Goal: Complete application form

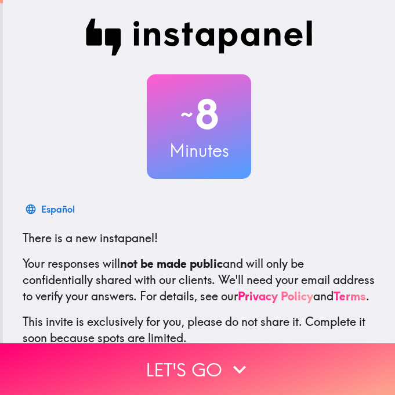
scroll to position [88, 0]
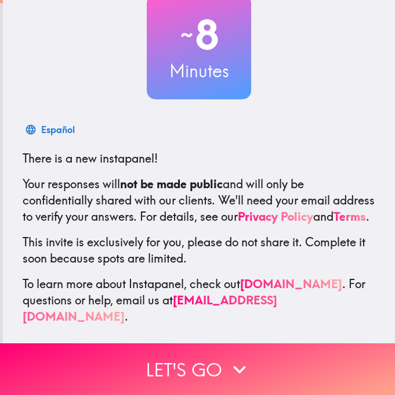
click at [126, 352] on button "Let's go" at bounding box center [197, 369] width 395 height 52
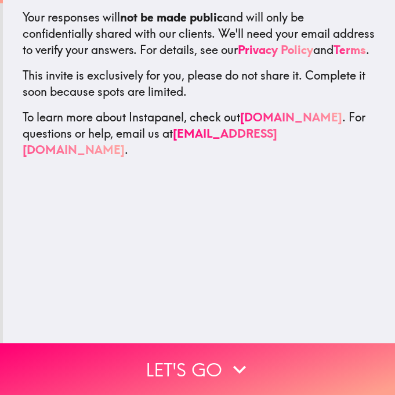
scroll to position [0, 0]
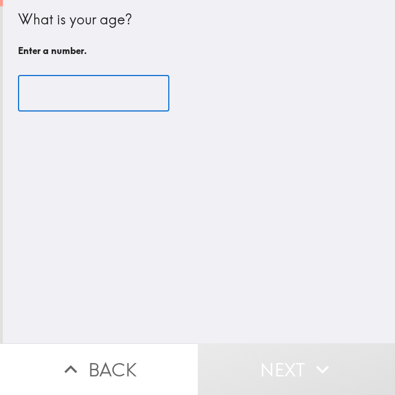
click at [74, 110] on input "number" at bounding box center [94, 93] width 152 height 36
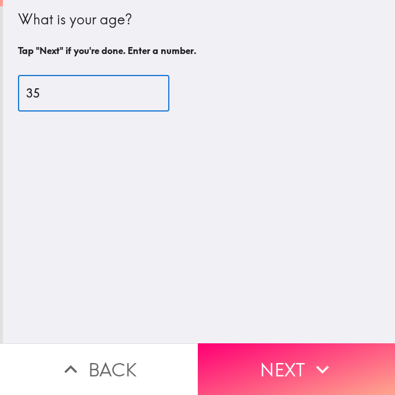
type input "35"
click at [232, 343] on button "Next" at bounding box center [297, 369] width 198 height 52
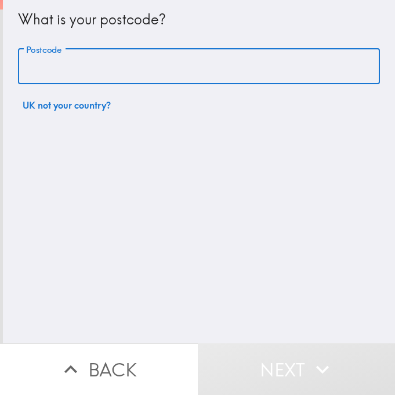
click at [146, 60] on input "Postcode" at bounding box center [199, 67] width 362 height 36
click at [146, 60] on input "TW9" at bounding box center [199, 67] width 362 height 36
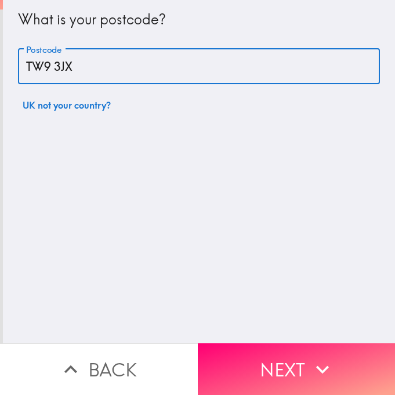
type input "TW9 3JX"
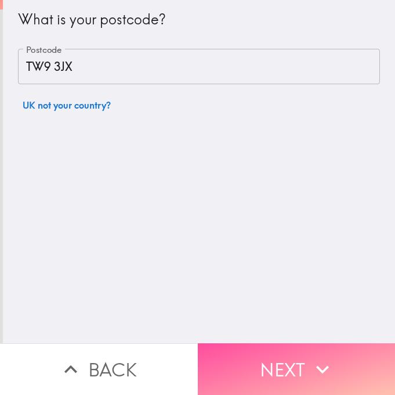
click at [251, 349] on button "Next" at bounding box center [297, 369] width 198 height 52
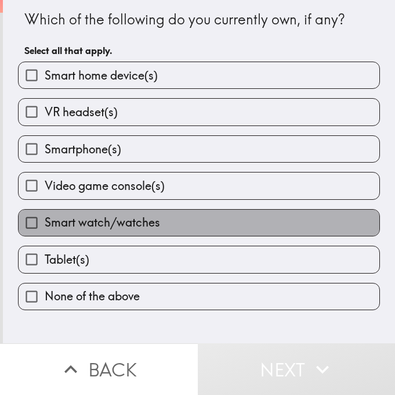
click at [207, 222] on label "Smart watch/watches" at bounding box center [199, 223] width 361 height 26
click at [45, 222] on input "Smart watch/watches" at bounding box center [32, 223] width 26 height 26
checkbox input "true"
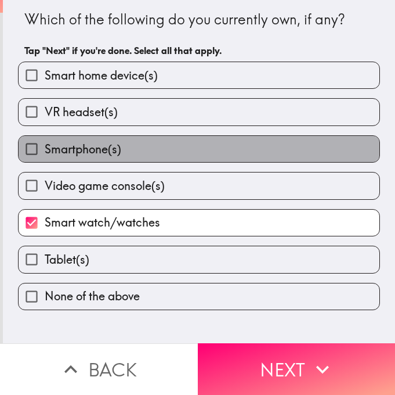
click at [183, 149] on label "Smartphone(s)" at bounding box center [199, 149] width 361 height 26
click at [45, 149] on input "Smartphone(s)" at bounding box center [32, 149] width 26 height 26
checkbox input "true"
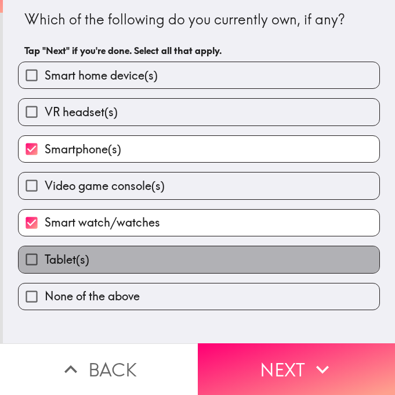
click at [62, 266] on span "Tablet(s)" at bounding box center [67, 259] width 45 height 16
click at [45, 266] on input "Tablet(s)" at bounding box center [32, 259] width 26 height 26
checkbox input "true"
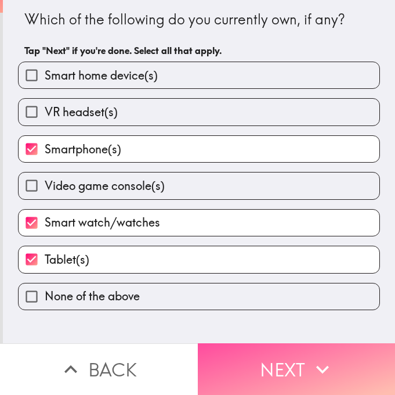
click at [214, 350] on button "Next" at bounding box center [297, 369] width 198 height 52
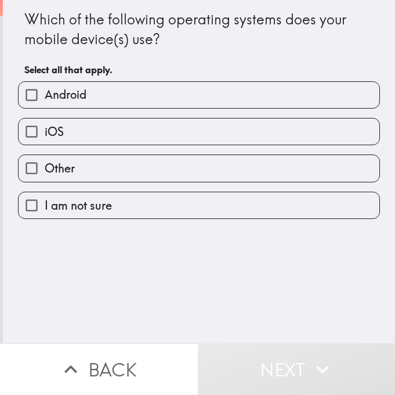
click at [123, 97] on label "Android" at bounding box center [199, 95] width 361 height 26
click at [45, 97] on input "Android" at bounding box center [32, 95] width 26 height 26
checkbox input "true"
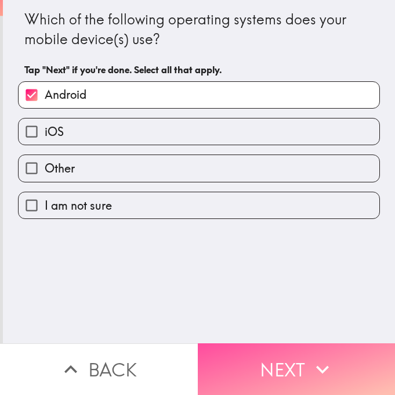
click at [272, 370] on button "Next" at bounding box center [297, 369] width 198 height 52
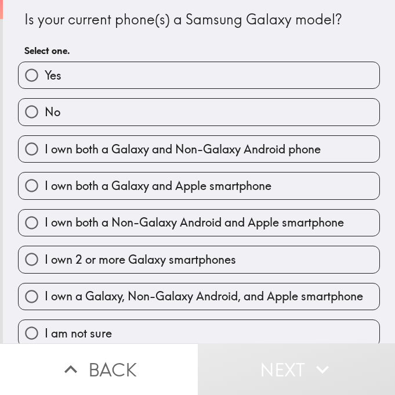
scroll to position [12, 0]
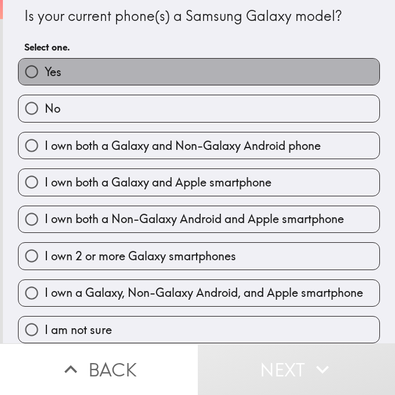
click at [155, 63] on label "Yes" at bounding box center [199, 72] width 361 height 26
click at [45, 63] on input "Yes" at bounding box center [32, 72] width 26 height 26
radio input "true"
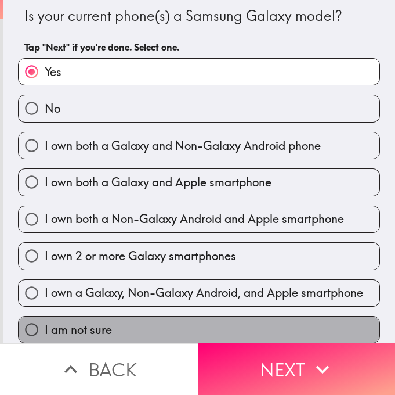
click at [294, 331] on label "I am not sure" at bounding box center [199, 329] width 361 height 26
click at [45, 331] on input "I am not sure" at bounding box center [32, 329] width 26 height 26
radio input "true"
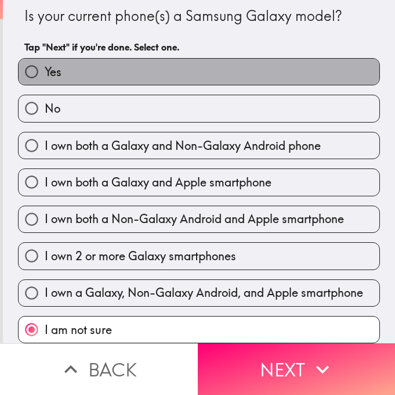
click at [123, 59] on label "Yes" at bounding box center [199, 72] width 361 height 26
click at [45, 59] on input "Yes" at bounding box center [32, 72] width 26 height 26
radio input "true"
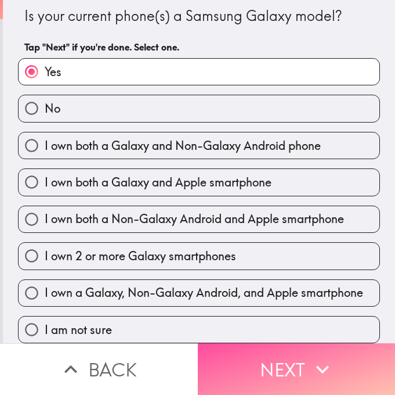
click at [252, 349] on button "Next" at bounding box center [297, 369] width 198 height 52
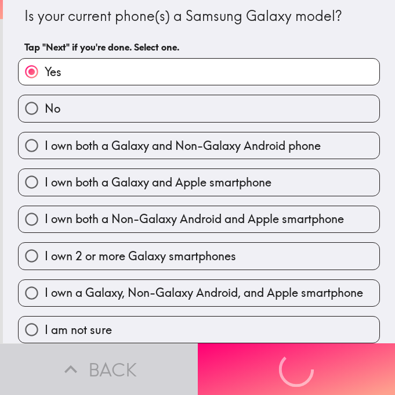
scroll to position [0, 0]
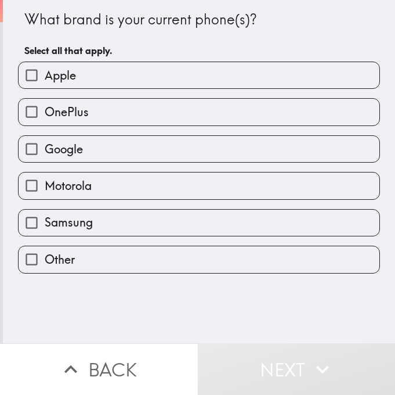
click at [139, 220] on label "Samsung" at bounding box center [199, 223] width 361 height 26
click at [45, 220] on input "Samsung" at bounding box center [32, 223] width 26 height 26
checkbox input "true"
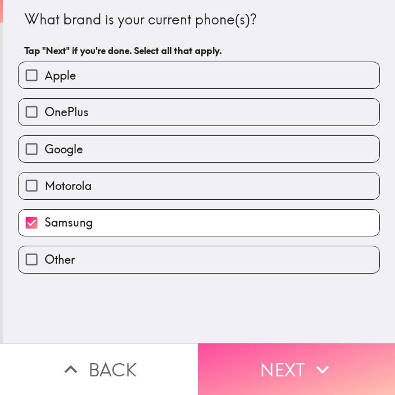
click at [225, 346] on button "Next" at bounding box center [297, 369] width 198 height 52
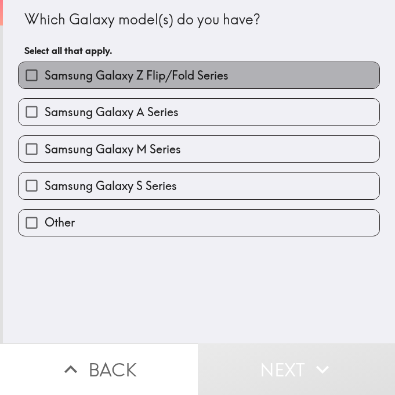
click at [143, 83] on span "Samsung Galaxy Z Flip/Fold Series" at bounding box center [137, 75] width 184 height 16
click at [45, 83] on input "Samsung Galaxy Z Flip/Fold Series" at bounding box center [32, 75] width 26 height 26
checkbox input "true"
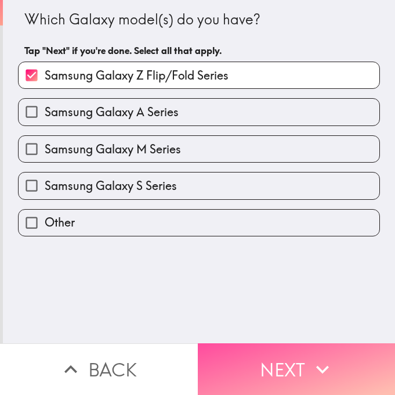
click at [232, 370] on button "Next" at bounding box center [297, 369] width 198 height 52
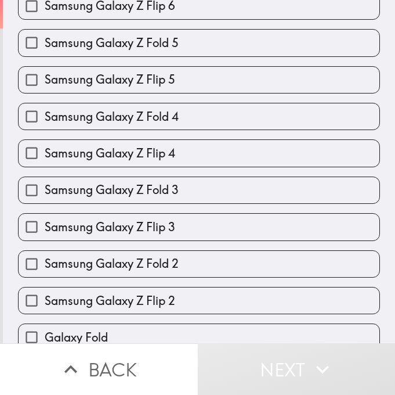
scroll to position [270, 0]
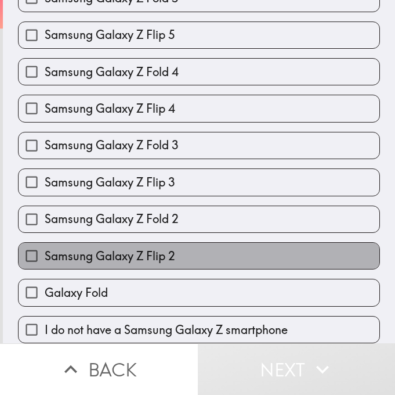
click at [133, 248] on span "Samsung Galaxy Z Flip 2" at bounding box center [110, 256] width 131 height 16
click at [45, 243] on input "Samsung Galaxy Z Flip 2" at bounding box center [32, 256] width 26 height 26
checkbox input "true"
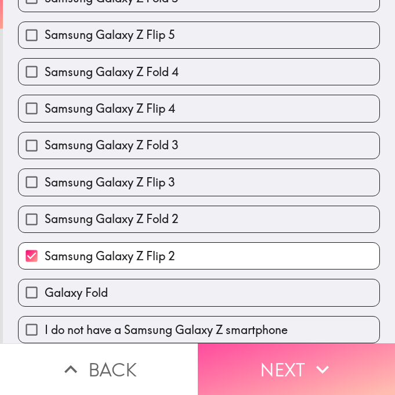
click at [283, 349] on button "Next" at bounding box center [297, 369] width 198 height 52
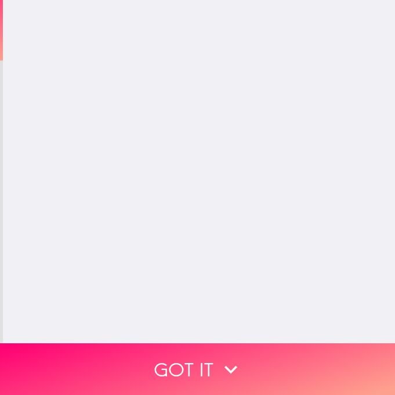
scroll to position [0, 0]
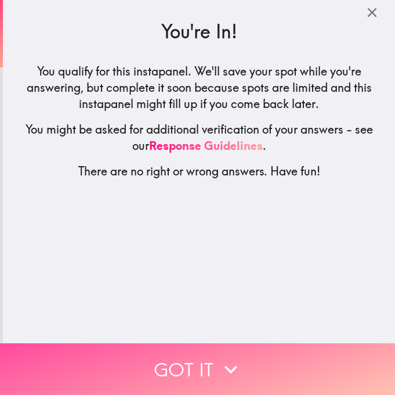
click at [170, 353] on button "Got it" at bounding box center [197, 369] width 395 height 52
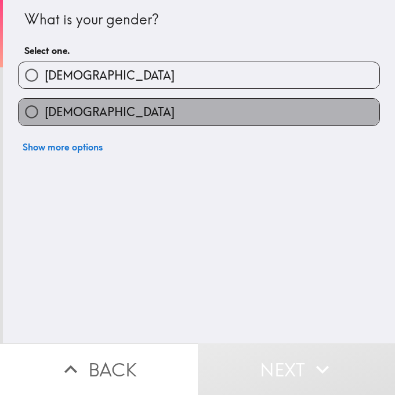
click at [150, 112] on label "[DEMOGRAPHIC_DATA]" at bounding box center [199, 112] width 361 height 26
click at [45, 112] on input "[DEMOGRAPHIC_DATA]" at bounding box center [32, 112] width 26 height 26
radio input "true"
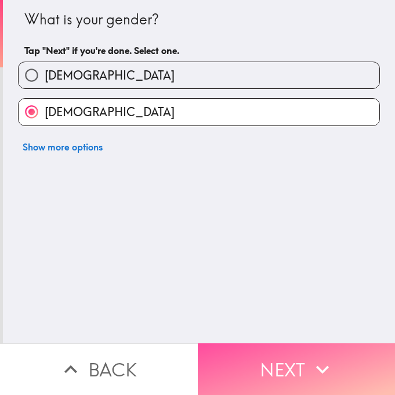
click at [287, 343] on button "Next" at bounding box center [297, 369] width 198 height 52
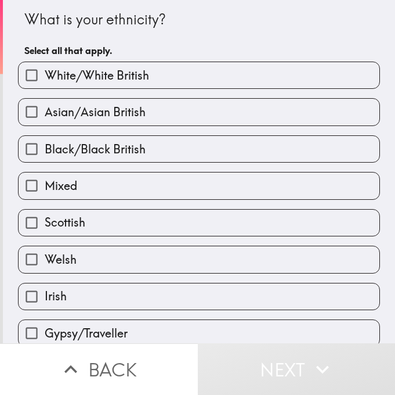
click at [146, 153] on label "Black/Black British" at bounding box center [199, 149] width 361 height 26
click at [45, 153] on input "Black/Black British" at bounding box center [32, 149] width 26 height 26
checkbox input "true"
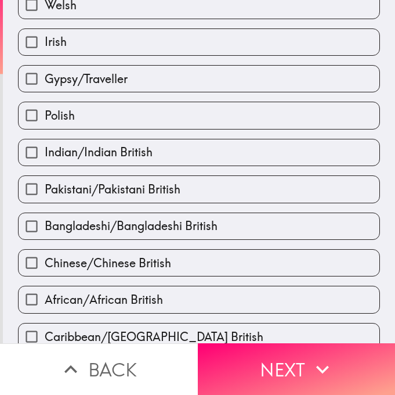
scroll to position [285, 0]
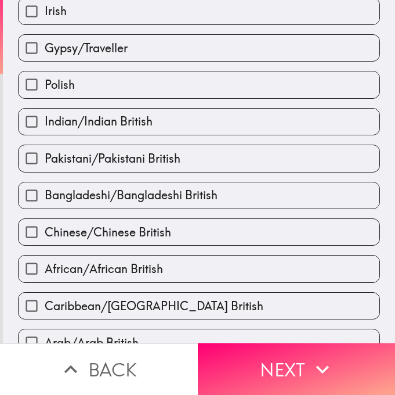
click at [355, 370] on button "Next" at bounding box center [297, 369] width 198 height 52
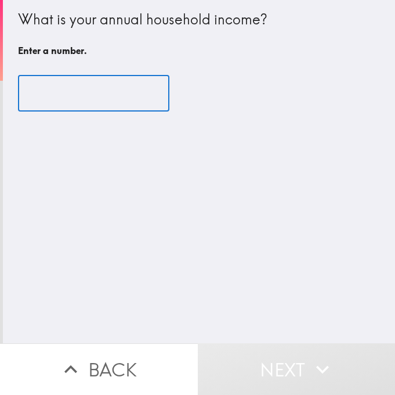
click at [88, 94] on input "number" at bounding box center [94, 93] width 152 height 36
type input "1"
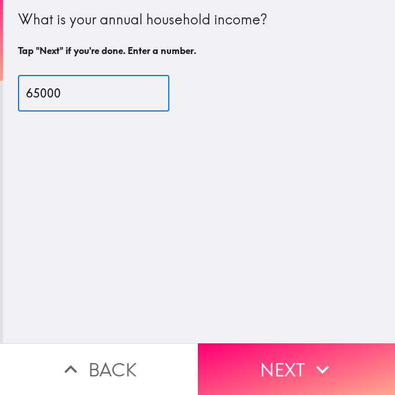
type input "65000"
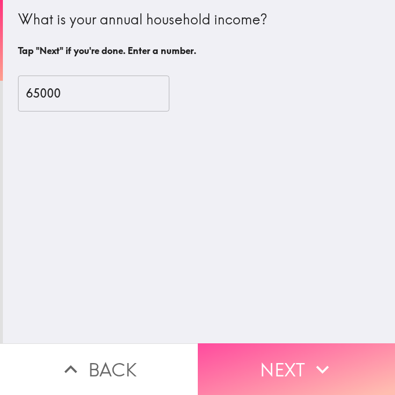
click at [212, 343] on button "Next" at bounding box center [297, 369] width 198 height 52
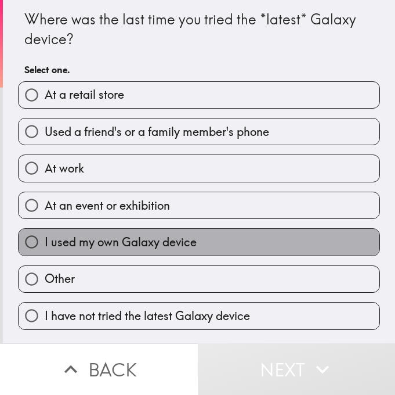
click at [89, 241] on span "I used my own Galaxy device" at bounding box center [121, 242] width 152 height 16
click at [45, 241] on input "I used my own Galaxy device" at bounding box center [32, 242] width 26 height 26
radio input "true"
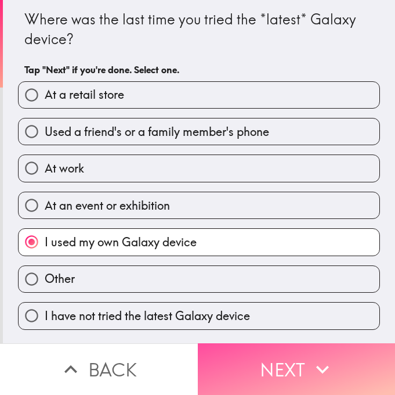
click at [257, 370] on button "Next" at bounding box center [297, 369] width 198 height 52
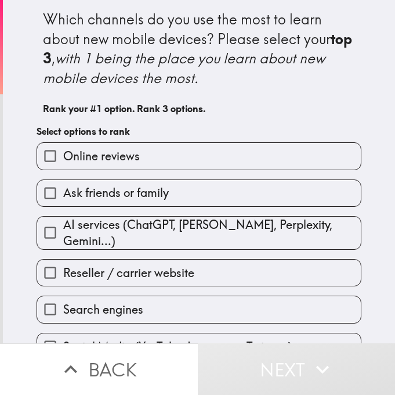
click at [47, 168] on input "Online reviews" at bounding box center [50, 156] width 26 height 26
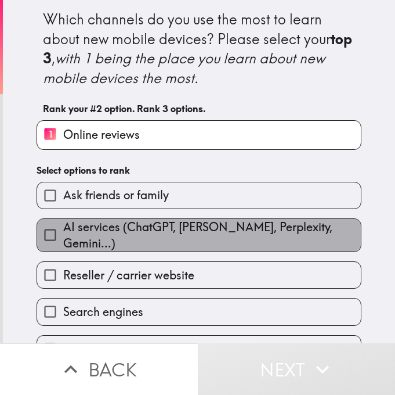
click at [74, 237] on span "AI services (ChatGPT, [PERSON_NAME], Perplexity, Gemini...)" at bounding box center [212, 235] width 298 height 33
click at [63, 237] on input "AI services (ChatGPT, [PERSON_NAME], Perplexity, Gemini...)" at bounding box center [50, 235] width 26 height 26
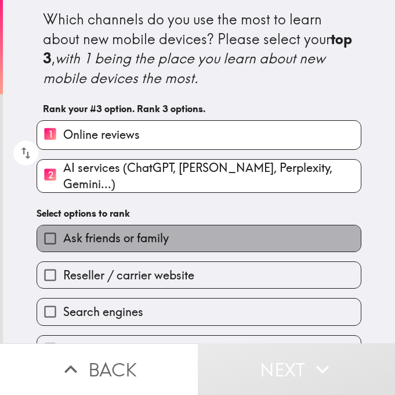
click at [74, 236] on span "Ask friends or family" at bounding box center [116, 238] width 106 height 16
click at [63, 236] on input "Ask friends or family" at bounding box center [50, 238] width 26 height 26
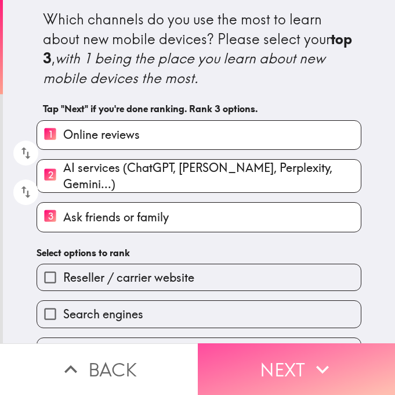
click at [241, 355] on button "Next" at bounding box center [297, 369] width 198 height 52
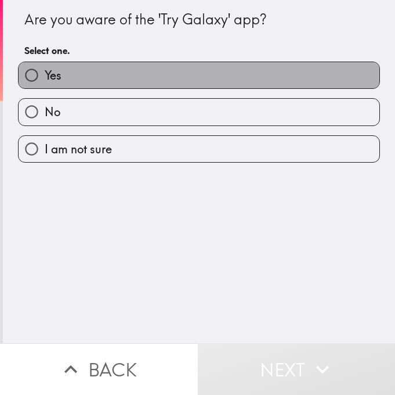
click at [83, 74] on label "Yes" at bounding box center [199, 75] width 361 height 26
click at [45, 74] on input "Yes" at bounding box center [32, 75] width 26 height 26
radio input "true"
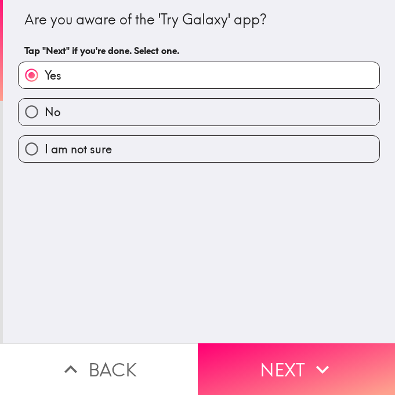
click at [220, 327] on div "Are you aware of the 'Try Galaxy' app? Tap "Next" if you're done. Select one. Y…" at bounding box center [199, 171] width 392 height 343
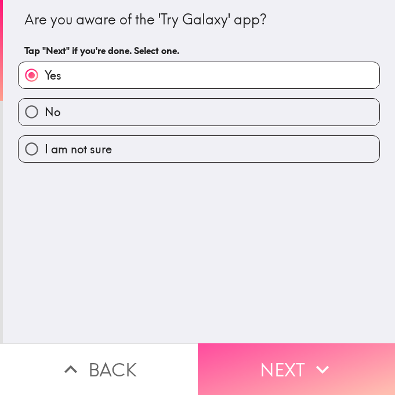
click at [221, 343] on button "Next" at bounding box center [297, 369] width 198 height 52
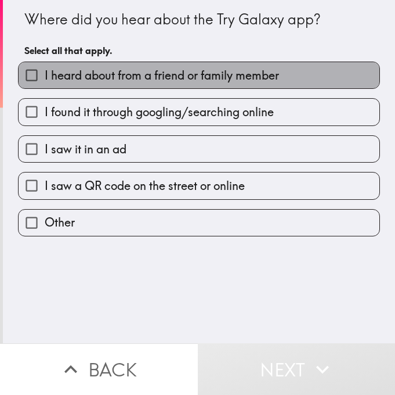
click at [131, 77] on span "I heard about from a friend or family member" at bounding box center [162, 75] width 235 height 16
click at [45, 77] on input "I heard about from a friend or family member" at bounding box center [32, 75] width 26 height 26
checkbox input "true"
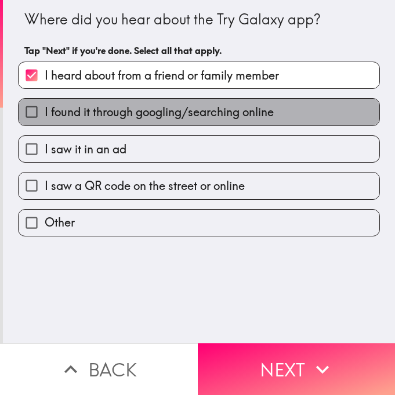
click at [127, 104] on span "I found it through googling/searching online" at bounding box center [159, 112] width 229 height 16
click at [45, 104] on input "I found it through googling/searching online" at bounding box center [32, 112] width 26 height 26
checkbox input "true"
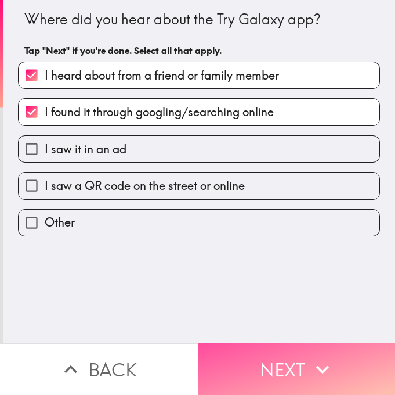
click at [235, 343] on button "Next" at bounding box center [297, 369] width 198 height 52
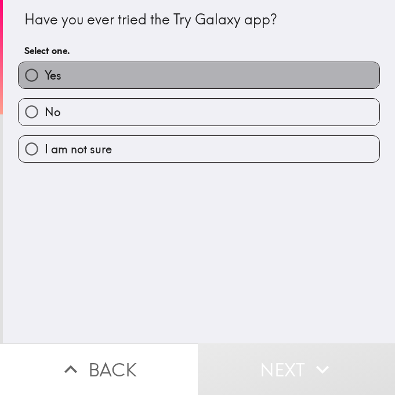
click at [128, 76] on label "Yes" at bounding box center [199, 75] width 361 height 26
click at [45, 76] on input "Yes" at bounding box center [32, 75] width 26 height 26
radio input "true"
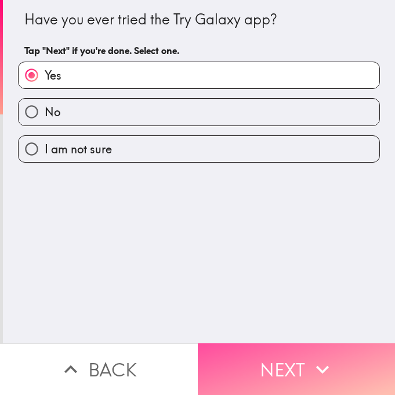
click at [222, 371] on button "Next" at bounding box center [297, 369] width 198 height 52
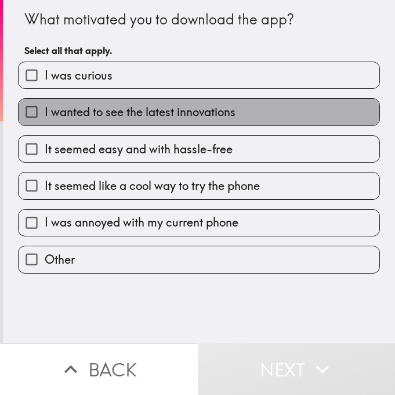
click at [60, 114] on span "I wanted to see the latest innovations" at bounding box center [140, 112] width 191 height 16
click at [45, 114] on input "I wanted to see the latest innovations" at bounding box center [32, 112] width 26 height 26
checkbox input "true"
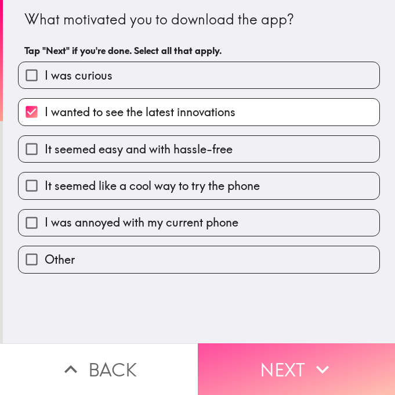
click at [283, 343] on button "Next" at bounding box center [297, 369] width 198 height 52
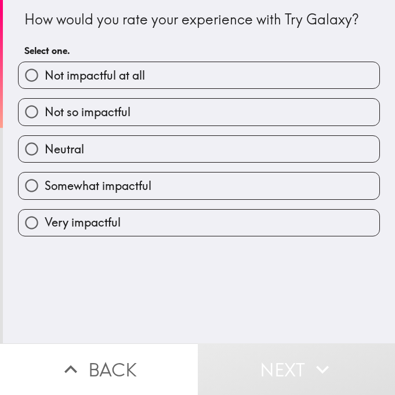
drag, startPoint x: 73, startPoint y: 75, endPoint x: 143, endPoint y: 190, distance: 134.4
click at [143, 190] on div "Not impactful at all Not so impactful Neutral Somewhat impactful Very impactful" at bounding box center [194, 144] width 371 height 184
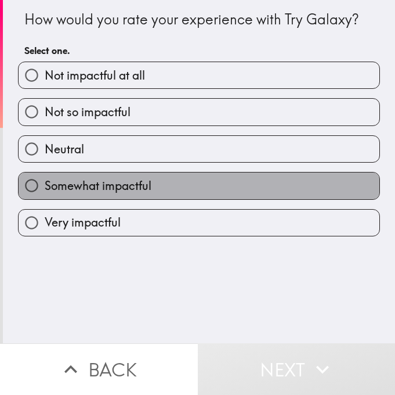
click at [143, 190] on span "Somewhat impactful" at bounding box center [98, 186] width 107 height 16
click at [45, 190] on input "Somewhat impactful" at bounding box center [32, 185] width 26 height 26
radio input "true"
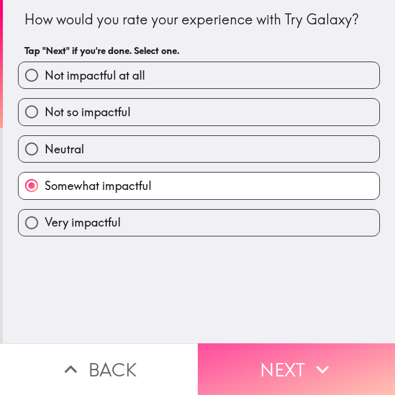
click at [219, 343] on button "Next" at bounding box center [297, 369] width 198 height 52
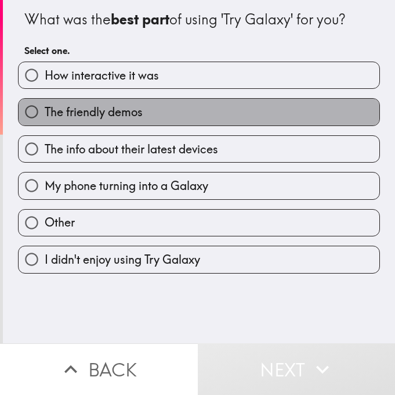
click at [66, 115] on span "The friendly demos" at bounding box center [94, 112] width 98 height 16
click at [45, 115] on input "The friendly demos" at bounding box center [32, 112] width 26 height 26
radio input "true"
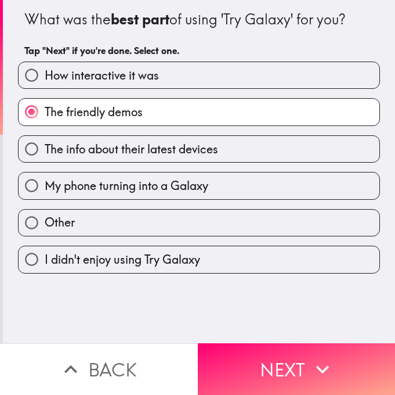
drag, startPoint x: 269, startPoint y: 362, endPoint x: -114, endPoint y: 115, distance: 455.5
click at [0, 0] on html "What was the best part of using 'Try Galaxy' for you? Tap "Next" if you're done…" at bounding box center [197, 0] width 395 height 0
click at [248, 343] on button "Next" at bounding box center [297, 369] width 198 height 52
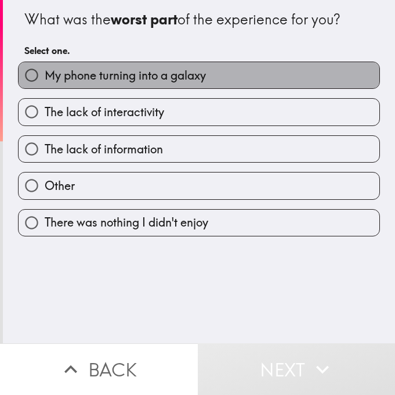
click at [91, 76] on span "My phone turning into a galaxy" at bounding box center [125, 75] width 161 height 16
click at [45, 76] on input "My phone turning into a galaxy" at bounding box center [32, 75] width 26 height 26
radio input "true"
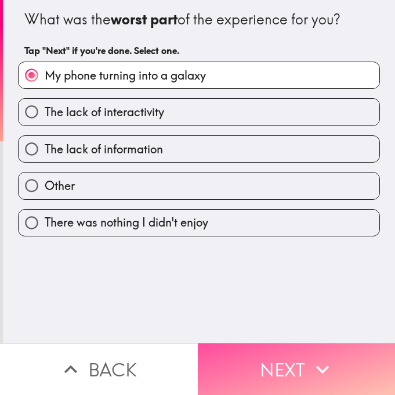
click at [244, 352] on button "Next" at bounding box center [297, 369] width 198 height 52
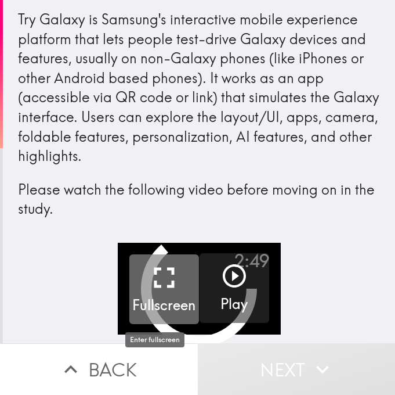
click at [147, 273] on icon "button" at bounding box center [164, 277] width 35 height 35
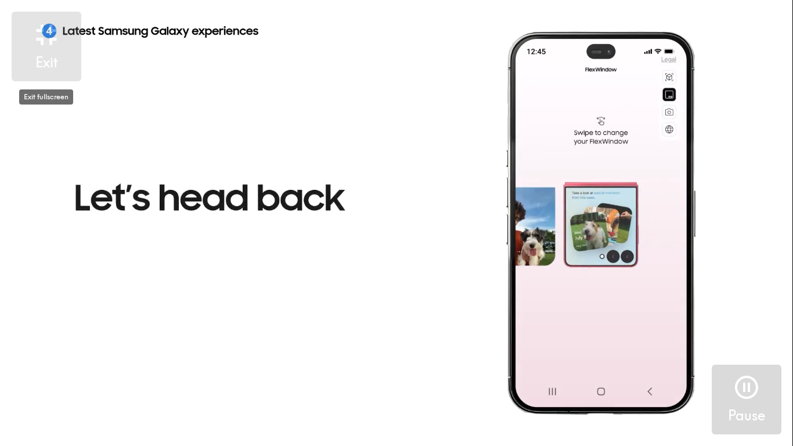
click at [35, 56] on h5 "Exit" at bounding box center [46, 63] width 22 height 20
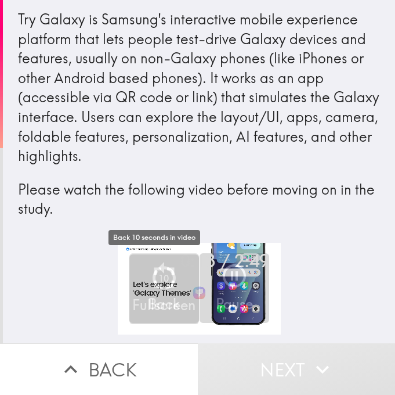
click at [170, 276] on icon "button" at bounding box center [164, 276] width 35 height 35
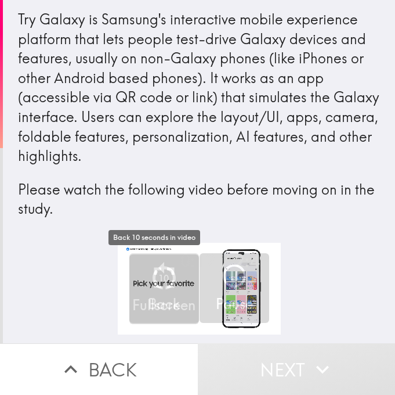
click at [171, 302] on h5 "Back" at bounding box center [164, 304] width 32 height 20
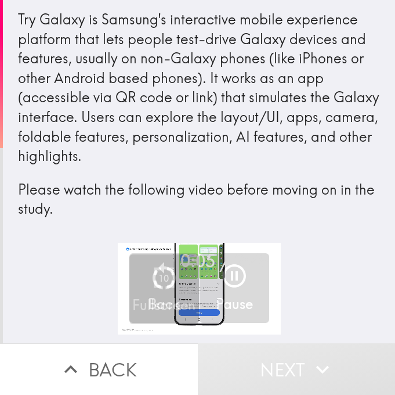
click at [187, 248] on div "0:05 / 2:49" at bounding box center [225, 260] width 89 height 24
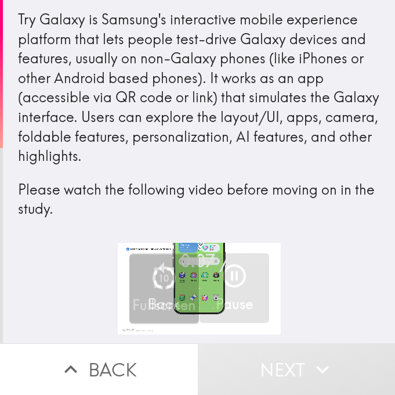
click at [200, 316] on button "Pause" at bounding box center [235, 288] width 70 height 70
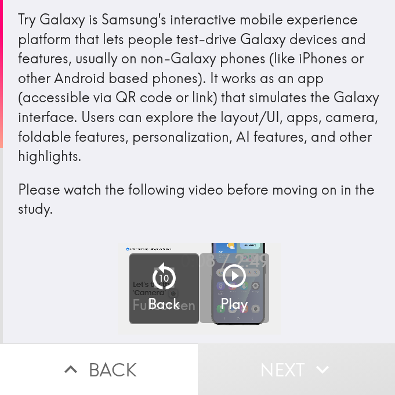
click at [200, 316] on button "Play" at bounding box center [235, 288] width 70 height 70
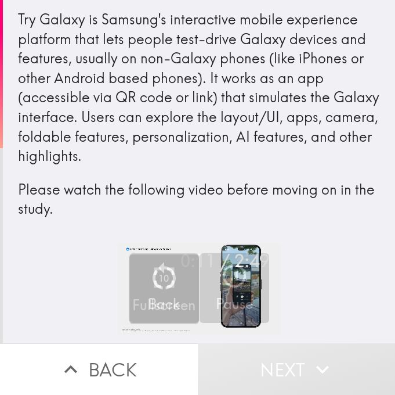
click at [92, 244] on div "0:11 / 2:49 Fullscreen 10 Back Pause" at bounding box center [199, 293] width 392 height 100
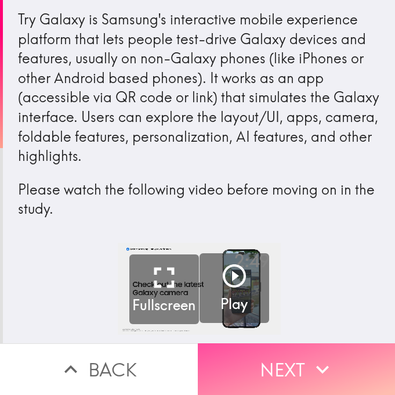
click at [255, 378] on button "Next" at bounding box center [297, 369] width 198 height 52
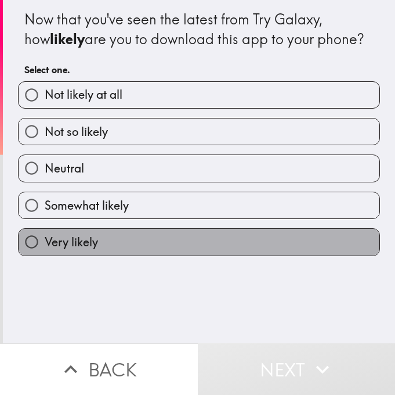
click at [233, 240] on label "Very likely" at bounding box center [199, 242] width 361 height 26
click at [45, 240] on input "Very likely" at bounding box center [32, 242] width 26 height 26
radio input "true"
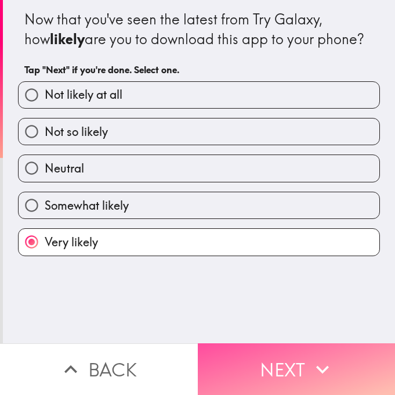
click at [280, 349] on button "Next" at bounding box center [297, 369] width 198 height 52
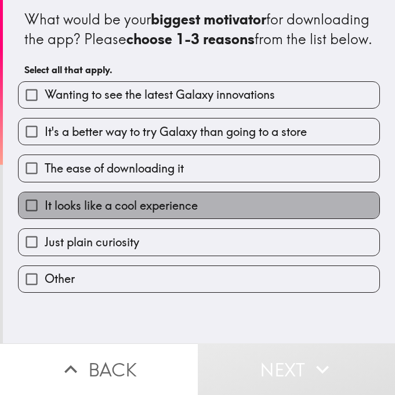
click at [271, 218] on label "It looks like a cool experience" at bounding box center [199, 205] width 361 height 26
click at [45, 218] on input "It looks like a cool experience" at bounding box center [32, 205] width 26 height 26
checkbox input "true"
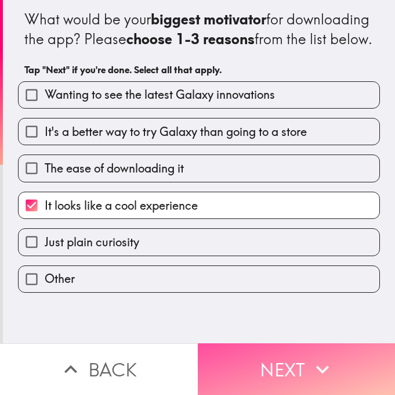
click at [282, 345] on button "Next" at bounding box center [297, 369] width 198 height 52
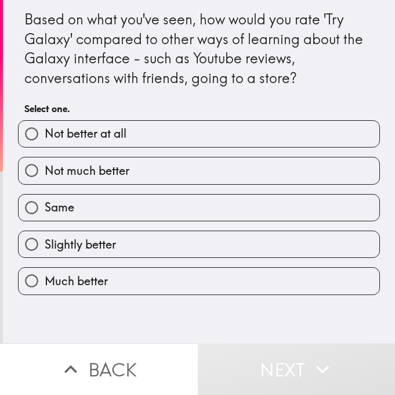
drag, startPoint x: 238, startPoint y: 281, endPoint x: 236, endPoint y: 348, distance: 67.4
click at [236, 348] on div "Based on what you've seen, how would you rate 'Try Galaxy' compared to other wa…" at bounding box center [197, 197] width 395 height 395
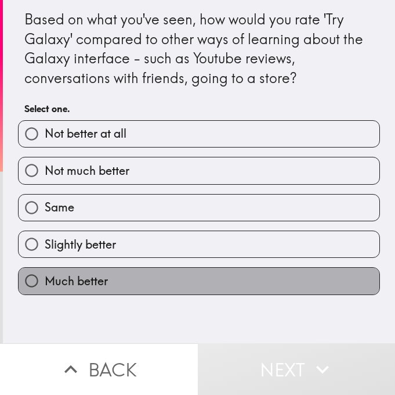
click at [240, 291] on label "Much better" at bounding box center [199, 281] width 361 height 26
click at [45, 291] on input "Much better" at bounding box center [32, 281] width 26 height 26
radio input "true"
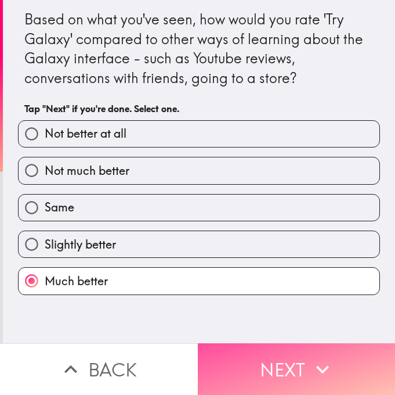
click at [237, 355] on button "Next" at bounding box center [297, 369] width 198 height 52
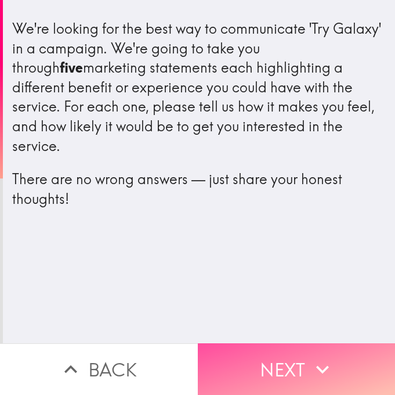
click at [262, 345] on button "Next" at bounding box center [297, 369] width 198 height 52
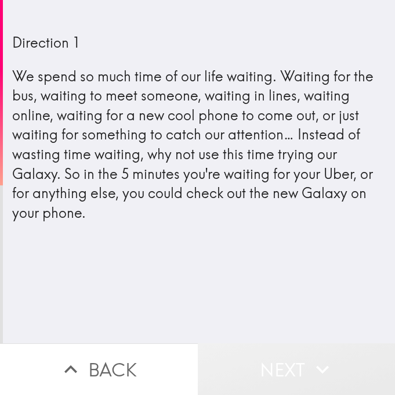
click at [262, 345] on button "Next" at bounding box center [297, 369] width 198 height 52
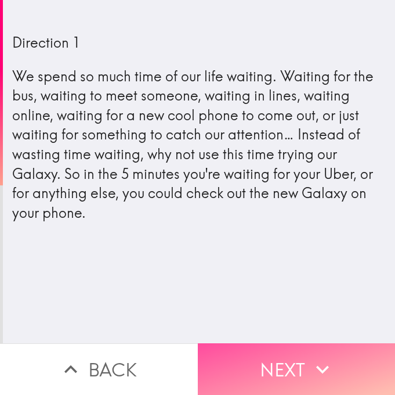
click at [205, 347] on button "Next" at bounding box center [297, 369] width 198 height 52
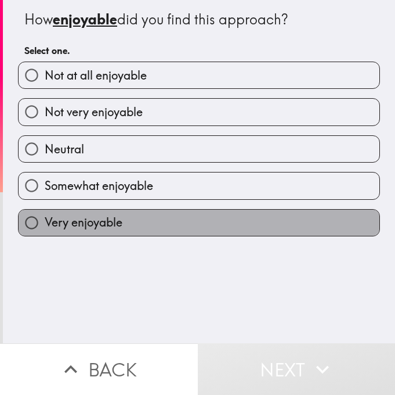
click at [191, 216] on label "Very enjoyable" at bounding box center [199, 223] width 361 height 26
click at [45, 216] on input "Very enjoyable" at bounding box center [32, 223] width 26 height 26
radio input "true"
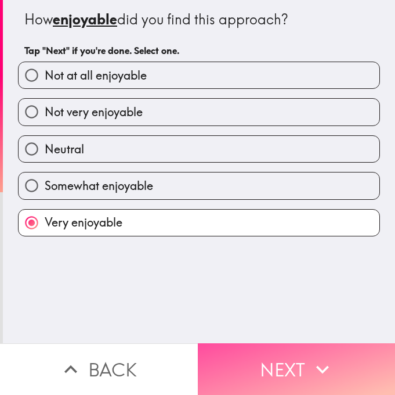
click at [287, 369] on button "Next" at bounding box center [297, 369] width 198 height 52
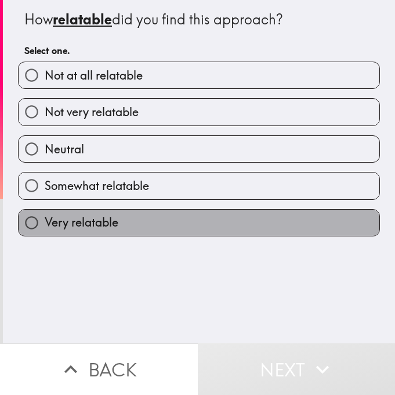
click at [255, 230] on label "Very relatable" at bounding box center [199, 223] width 361 height 26
click at [45, 230] on input "Very relatable" at bounding box center [32, 223] width 26 height 26
radio input "true"
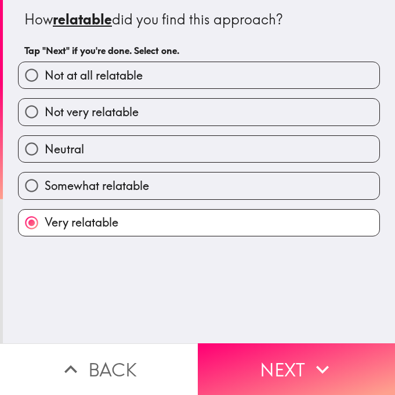
click at [273, 346] on button "Next" at bounding box center [297, 369] width 198 height 52
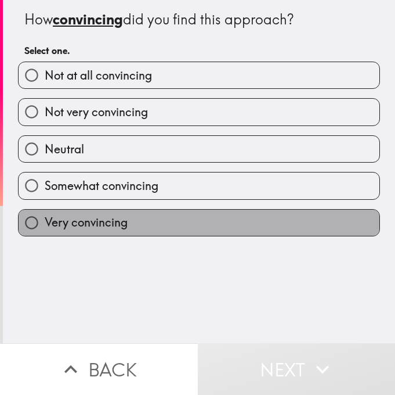
click at [250, 230] on label "Very convincing" at bounding box center [199, 223] width 361 height 26
click at [45, 230] on input "Very convincing" at bounding box center [32, 223] width 26 height 26
radio input "true"
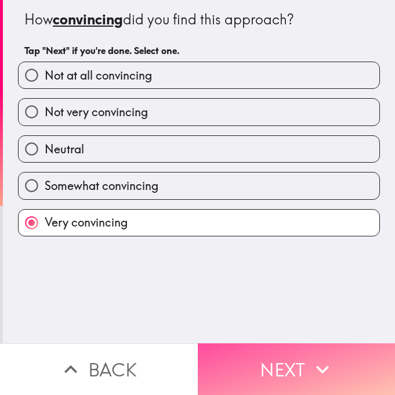
click at [235, 343] on button "Next" at bounding box center [297, 369] width 198 height 52
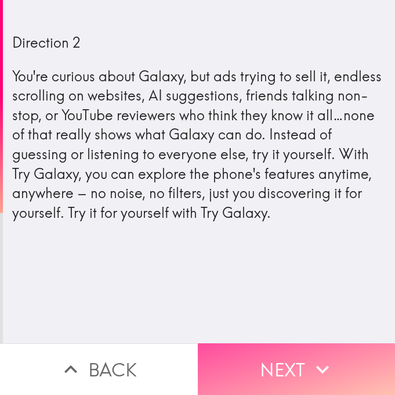
click at [279, 351] on button "Next" at bounding box center [297, 369] width 198 height 52
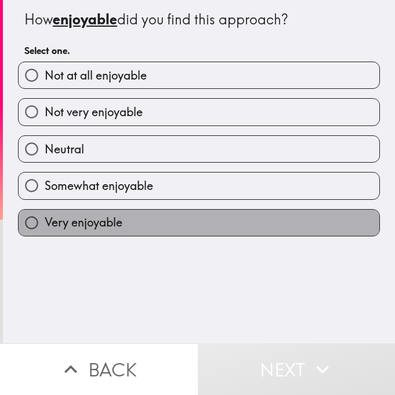
click at [213, 219] on label "Very enjoyable" at bounding box center [199, 223] width 361 height 26
click at [45, 219] on input "Very enjoyable" at bounding box center [32, 223] width 26 height 26
radio input "true"
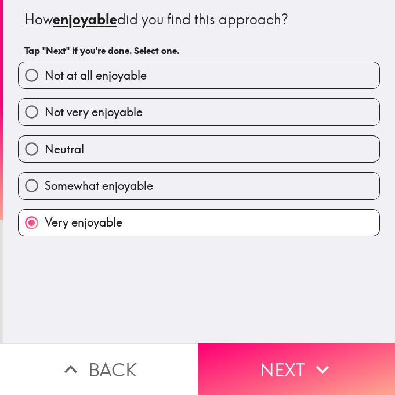
click at [223, 333] on div "How enjoyable did you find this approach? Tap "Next" if you're done. Select one…" at bounding box center [199, 171] width 392 height 343
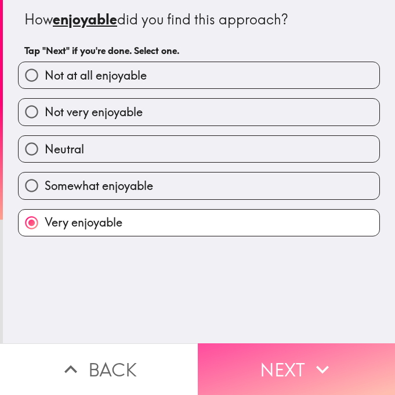
click at [222, 343] on button "Next" at bounding box center [297, 369] width 198 height 52
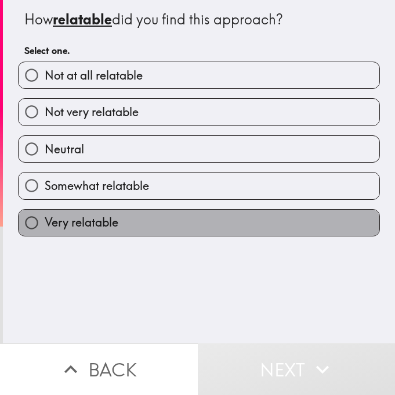
click at [211, 210] on label "Very relatable" at bounding box center [199, 223] width 361 height 26
click at [45, 210] on input "Very relatable" at bounding box center [32, 223] width 26 height 26
radio input "true"
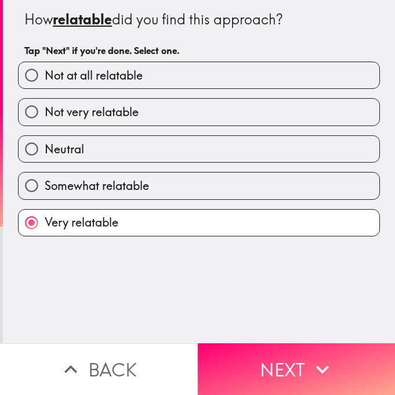
click at [215, 333] on div "How relatable did you find this approach? Tap "Next" if you're done. Select one…" at bounding box center [199, 171] width 392 height 343
click at [216, 333] on div "How relatable did you find this approach? Tap "Next" if you're done. Select one…" at bounding box center [199, 171] width 392 height 343
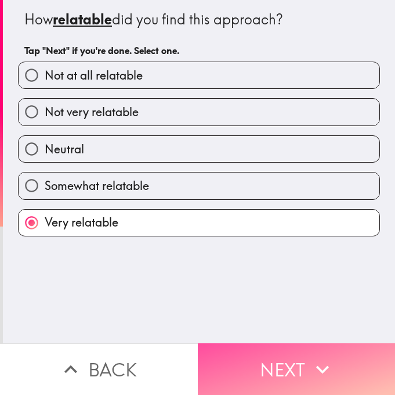
click at [217, 343] on button "Next" at bounding box center [297, 369] width 198 height 52
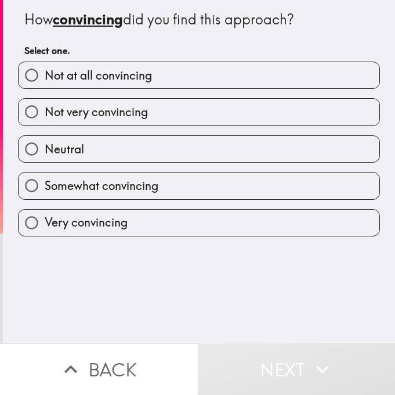
drag, startPoint x: 202, startPoint y: 223, endPoint x: 210, endPoint y: 228, distance: 9.4
click at [210, 228] on label "Very convincing" at bounding box center [199, 223] width 361 height 26
click at [45, 228] on input "Very convincing" at bounding box center [32, 223] width 26 height 26
radio input "true"
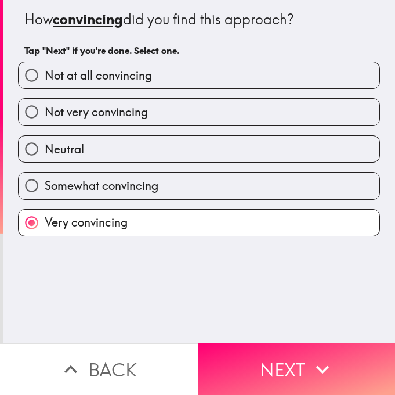
click at [210, 228] on label "Very convincing" at bounding box center [199, 223] width 361 height 26
click at [45, 228] on input "Very convincing" at bounding box center [32, 223] width 26 height 26
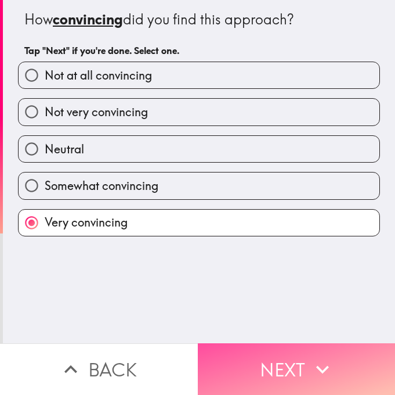
click at [239, 366] on button "Next" at bounding box center [297, 369] width 198 height 52
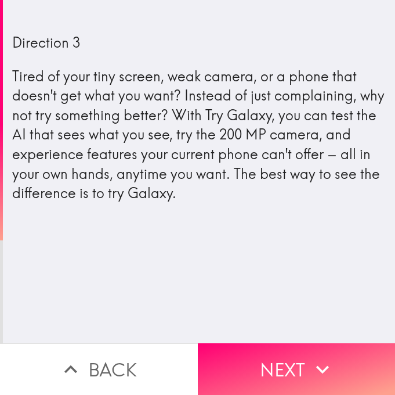
click at [143, 312] on div "Direction 3 Tired of your tiny screen, weak camera, or a phone that doesn't get…" at bounding box center [199, 171] width 392 height 343
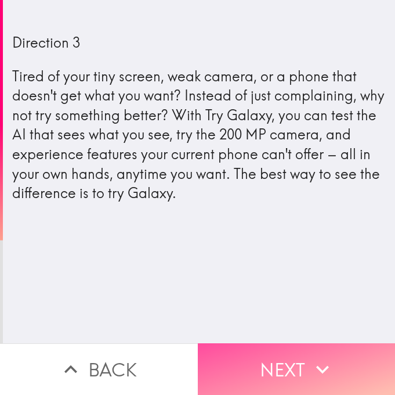
click at [262, 381] on button "Next" at bounding box center [297, 369] width 198 height 52
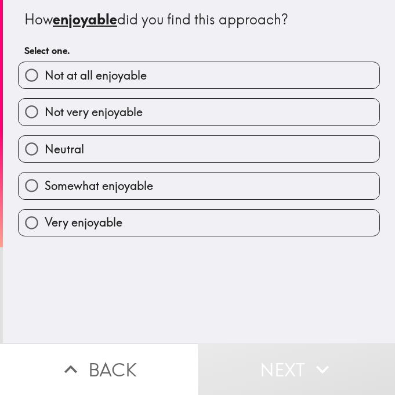
click at [215, 235] on label "Very enjoyable" at bounding box center [199, 223] width 361 height 26
click at [45, 235] on input "Very enjoyable" at bounding box center [32, 223] width 26 height 26
radio input "true"
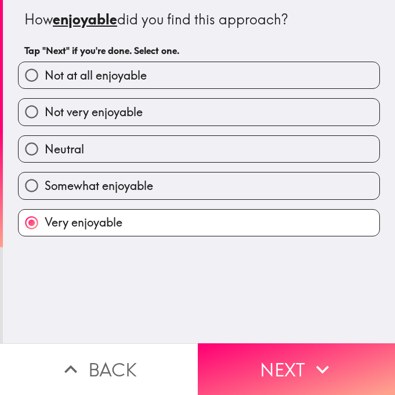
drag, startPoint x: 249, startPoint y: 330, endPoint x: 248, endPoint y: 344, distance: 14.0
click at [248, 344] on div "How enjoyable did you find this approach? Tap "Next" if you're done. Select one…" at bounding box center [197, 197] width 395 height 395
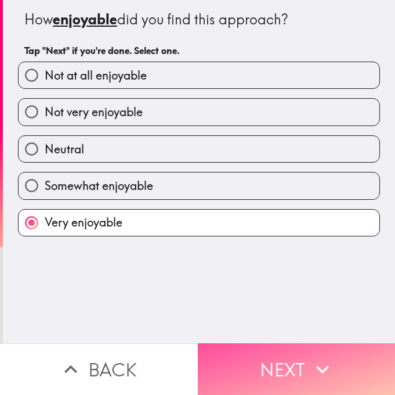
click at [248, 344] on button "Next" at bounding box center [297, 369] width 198 height 52
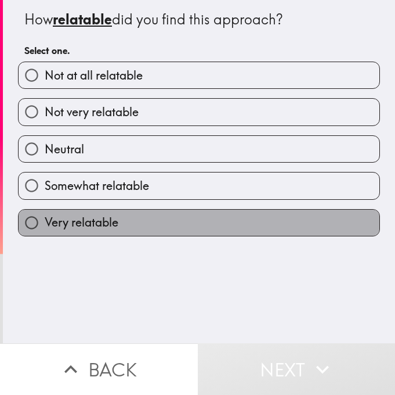
click at [170, 215] on label "Very relatable" at bounding box center [199, 223] width 361 height 26
click at [45, 215] on input "Very relatable" at bounding box center [32, 223] width 26 height 26
radio input "true"
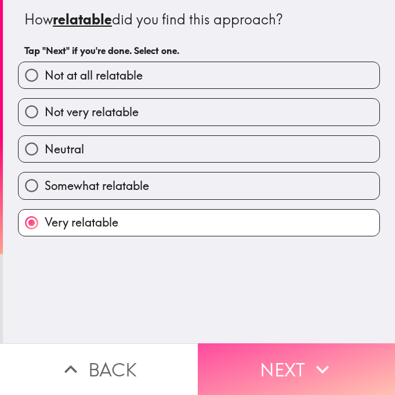
click at [255, 365] on button "Next" at bounding box center [297, 369] width 198 height 52
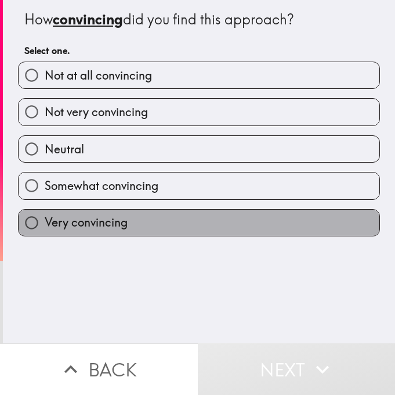
click at [190, 217] on label "Very convincing" at bounding box center [199, 223] width 361 height 26
click at [45, 217] on input "Very convincing" at bounding box center [32, 223] width 26 height 26
radio input "true"
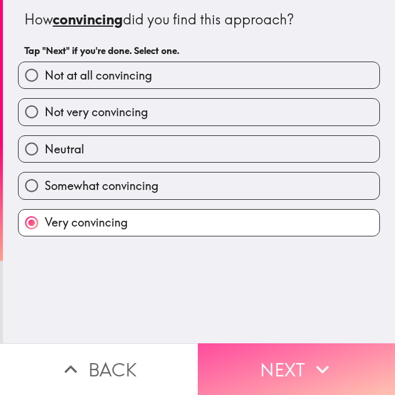
click at [227, 343] on button "Next" at bounding box center [297, 369] width 198 height 52
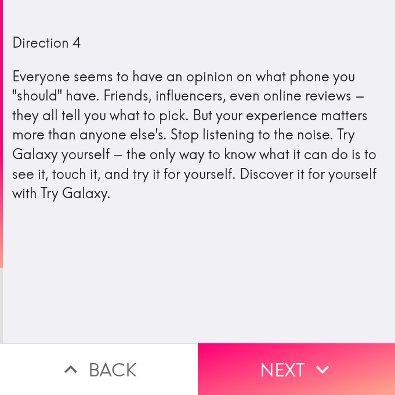
scroll to position [0, 5]
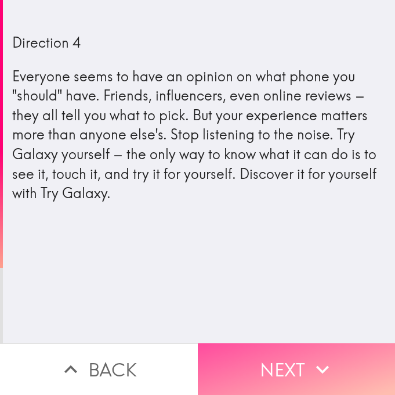
click at [204, 350] on button "Next" at bounding box center [297, 369] width 198 height 52
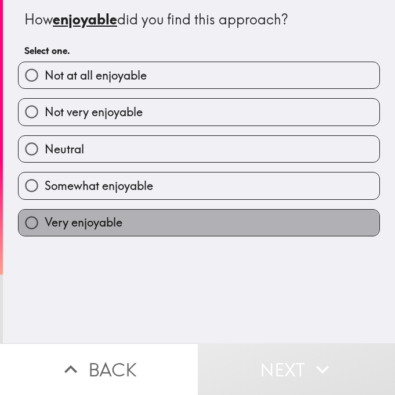
click at [136, 230] on label "Very enjoyable" at bounding box center [199, 223] width 361 height 26
click at [45, 230] on input "Very enjoyable" at bounding box center [32, 223] width 26 height 26
radio input "true"
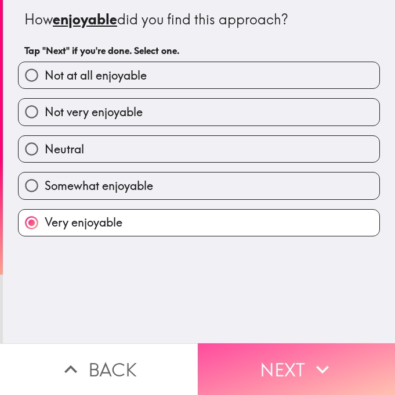
click at [219, 362] on button "Next" at bounding box center [297, 369] width 198 height 52
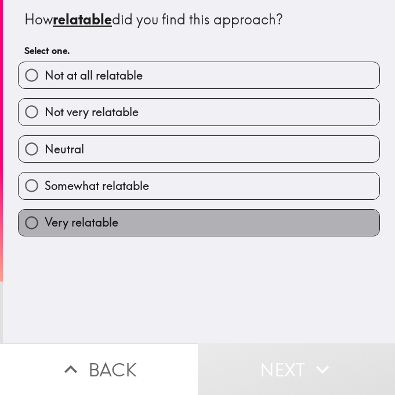
click at [196, 232] on label "Very relatable" at bounding box center [199, 223] width 361 height 26
click at [45, 232] on input "Very relatable" at bounding box center [32, 223] width 26 height 26
radio input "true"
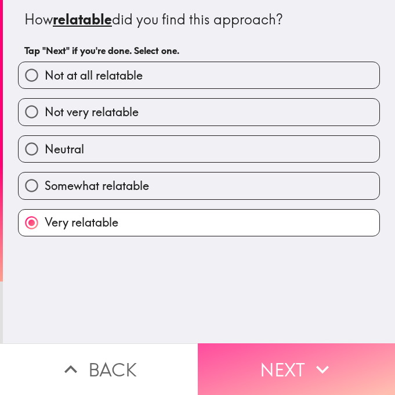
click at [237, 352] on button "Next" at bounding box center [297, 369] width 198 height 52
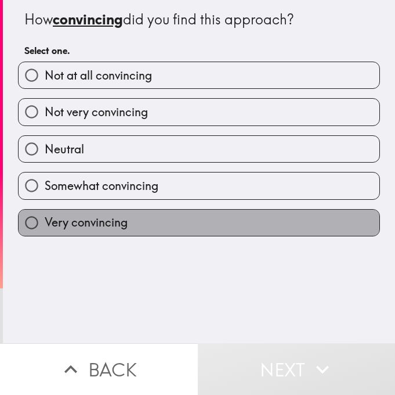
click at [191, 235] on label "Very convincing" at bounding box center [199, 223] width 361 height 26
click at [45, 235] on input "Very convincing" at bounding box center [32, 223] width 26 height 26
radio input "true"
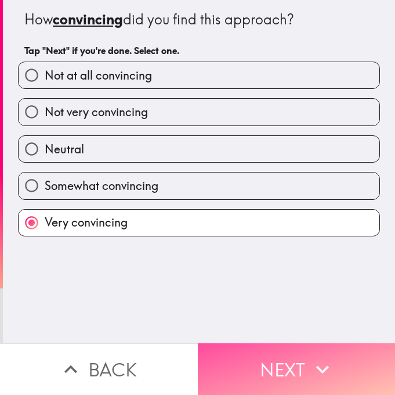
click at [229, 354] on button "Next" at bounding box center [297, 369] width 198 height 52
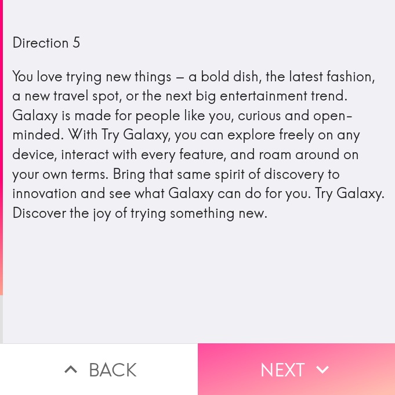
click at [229, 354] on button "Next" at bounding box center [297, 369] width 198 height 52
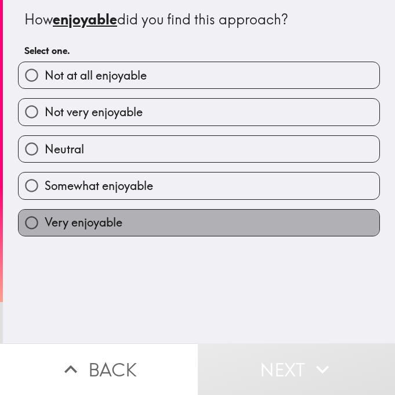
click at [188, 212] on label "Very enjoyable" at bounding box center [199, 223] width 361 height 26
click at [45, 212] on input "Very enjoyable" at bounding box center [32, 223] width 26 height 26
radio input "true"
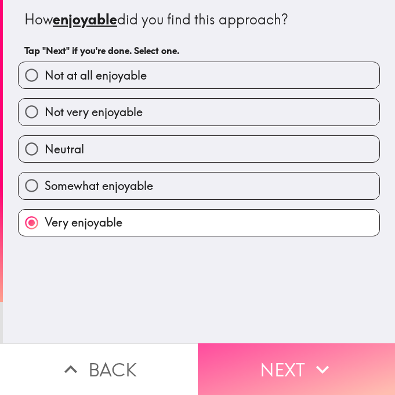
click at [256, 355] on button "Next" at bounding box center [297, 369] width 198 height 52
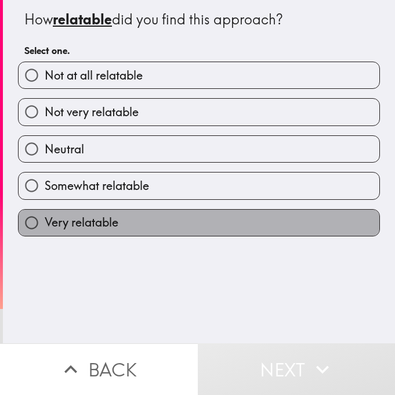
click at [223, 233] on label "Very relatable" at bounding box center [199, 223] width 361 height 26
click at [45, 233] on input "Very relatable" at bounding box center [32, 223] width 26 height 26
radio input "true"
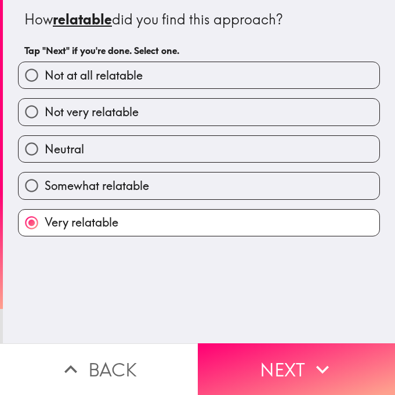
click at [223, 233] on label "Very relatable" at bounding box center [199, 223] width 361 height 26
click at [45, 233] on input "Very relatable" at bounding box center [32, 223] width 26 height 26
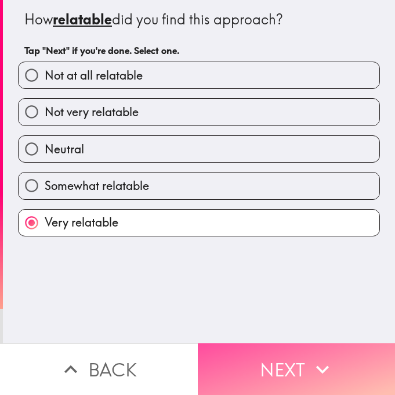
click at [239, 349] on button "Next" at bounding box center [297, 369] width 198 height 52
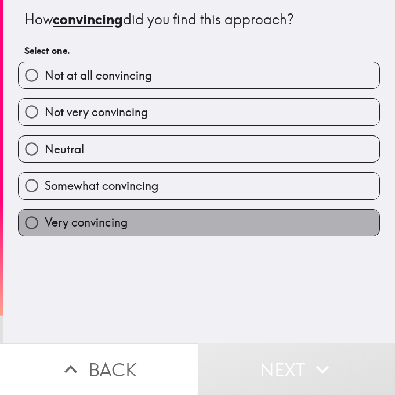
click at [221, 235] on label "Very convincing" at bounding box center [199, 223] width 361 height 26
click at [45, 235] on input "Very convincing" at bounding box center [32, 223] width 26 height 26
radio input "true"
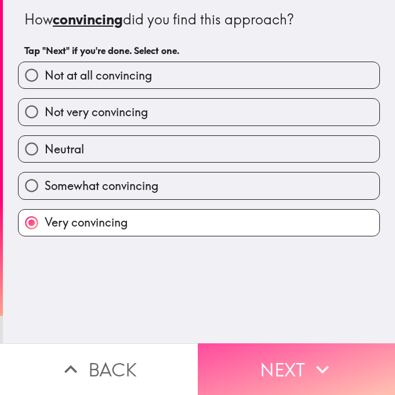
click at [237, 370] on button "Next" at bounding box center [297, 369] width 198 height 52
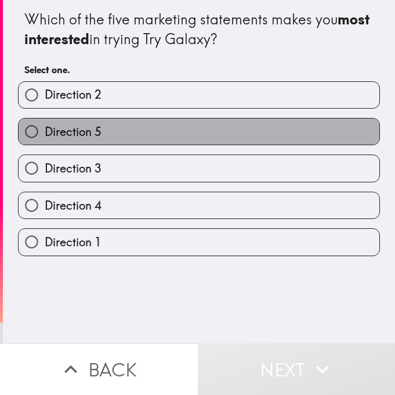
click at [150, 134] on label "Direction 5" at bounding box center [199, 131] width 361 height 26
click at [45, 134] on input "Direction 5" at bounding box center [32, 131] width 26 height 26
radio input "true"
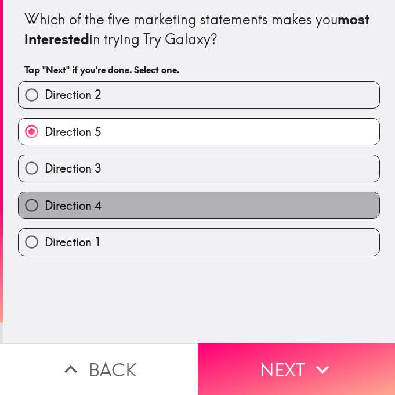
click at [134, 203] on label "Direction 4" at bounding box center [199, 205] width 361 height 26
click at [45, 203] on input "Direction 4" at bounding box center [32, 205] width 26 height 26
radio input "true"
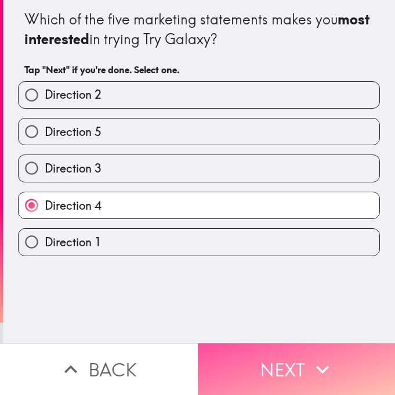
click at [199, 359] on button "Next" at bounding box center [297, 369] width 198 height 52
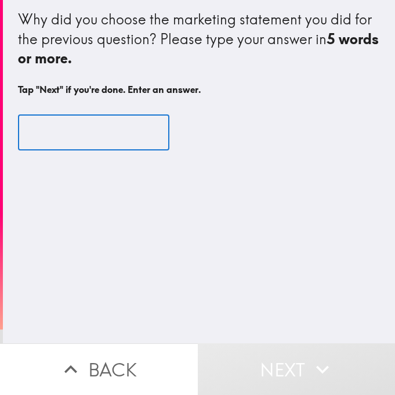
click at [55, 137] on input "text" at bounding box center [94, 132] width 152 height 36
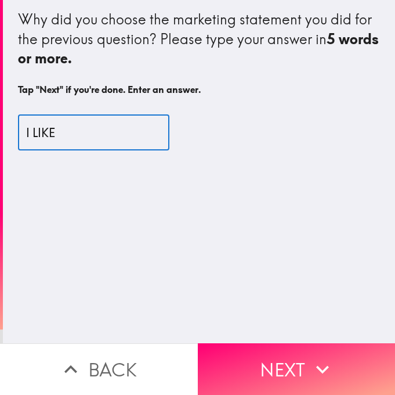
type input "I LIKE"
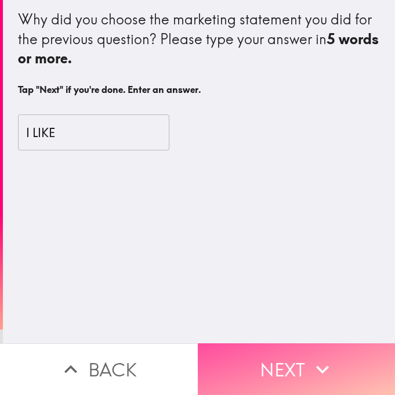
click at [243, 347] on button "Next" at bounding box center [297, 369] width 198 height 52
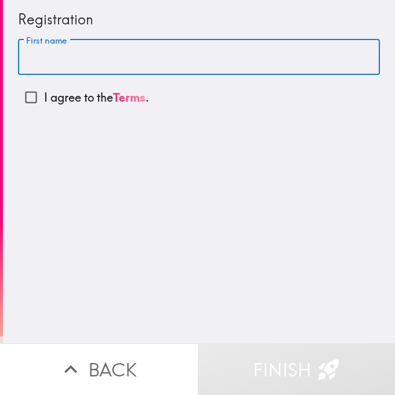
click at [171, 73] on input "First name" at bounding box center [199, 57] width 362 height 36
type input "[PERSON_NAME]"
click at [44, 93] on p "I agree to the Terms ." at bounding box center [96, 97] width 105 height 16
click at [40, 93] on input "I agree to the Terms ." at bounding box center [31, 97] width 26 height 26
checkbox input "true"
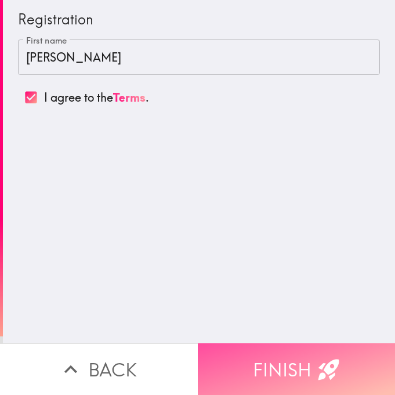
click at [244, 365] on button "Finish" at bounding box center [297, 369] width 198 height 52
